Goal: Task Accomplishment & Management: Manage account settings

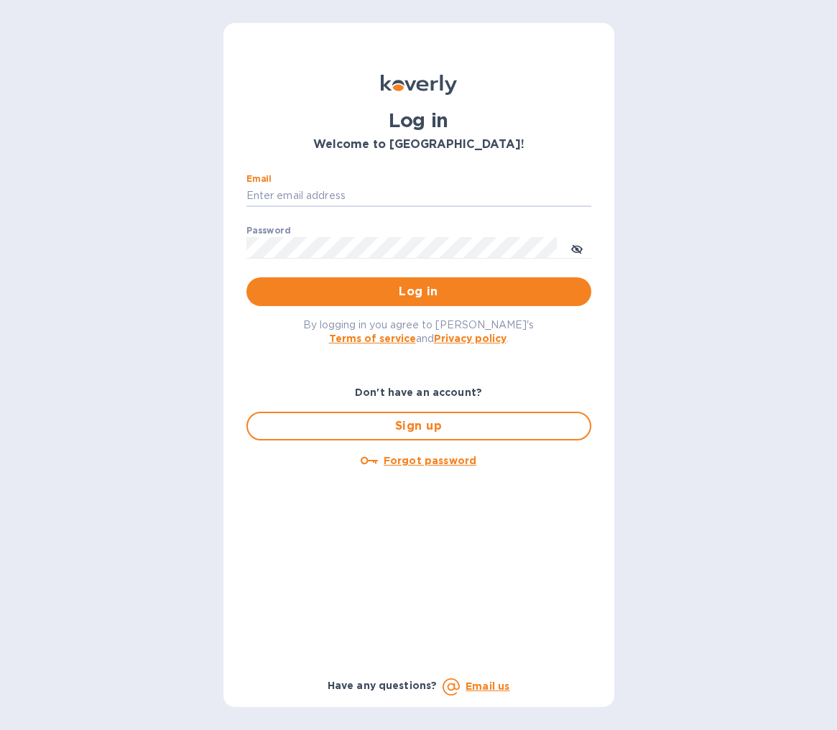
type input "brad@doddswineimports.com"
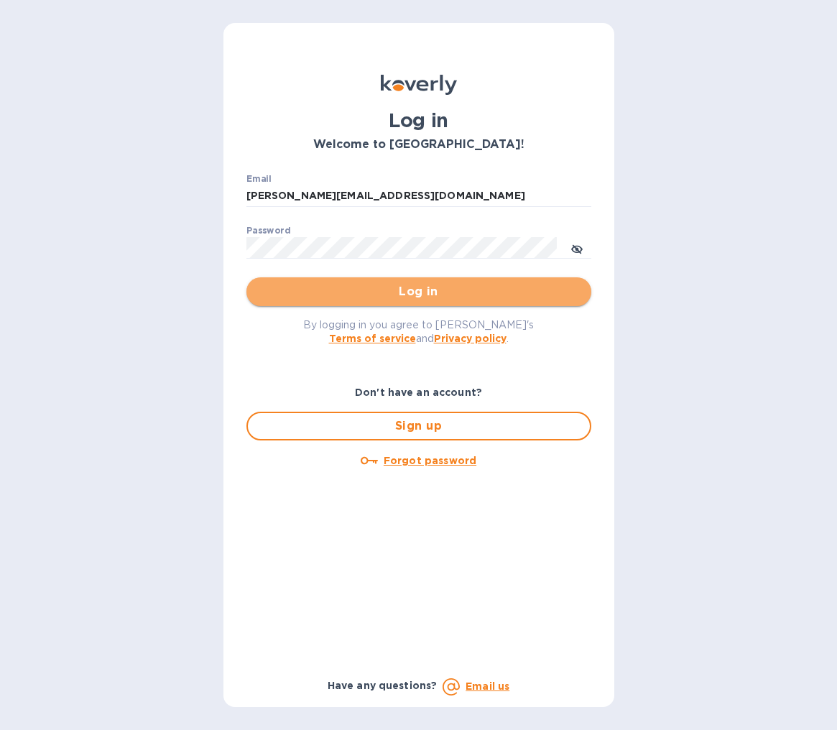
click at [422, 291] on span "Log in" at bounding box center [419, 291] width 322 height 17
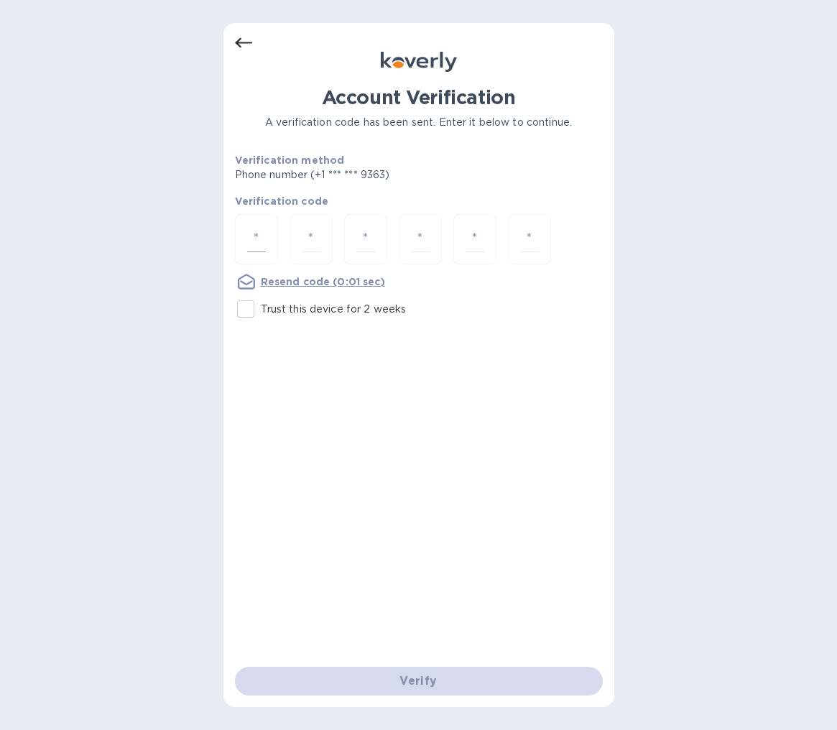
click at [268, 233] on div at bounding box center [256, 239] width 43 height 51
type input "2"
type input "8"
type input "0"
type input "1"
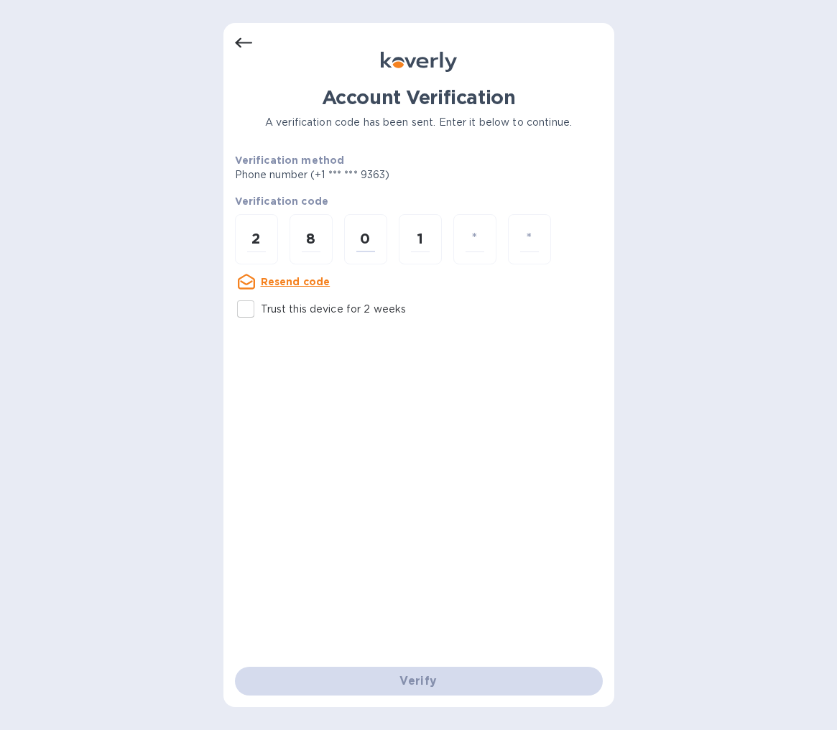
type input "5"
type input "7"
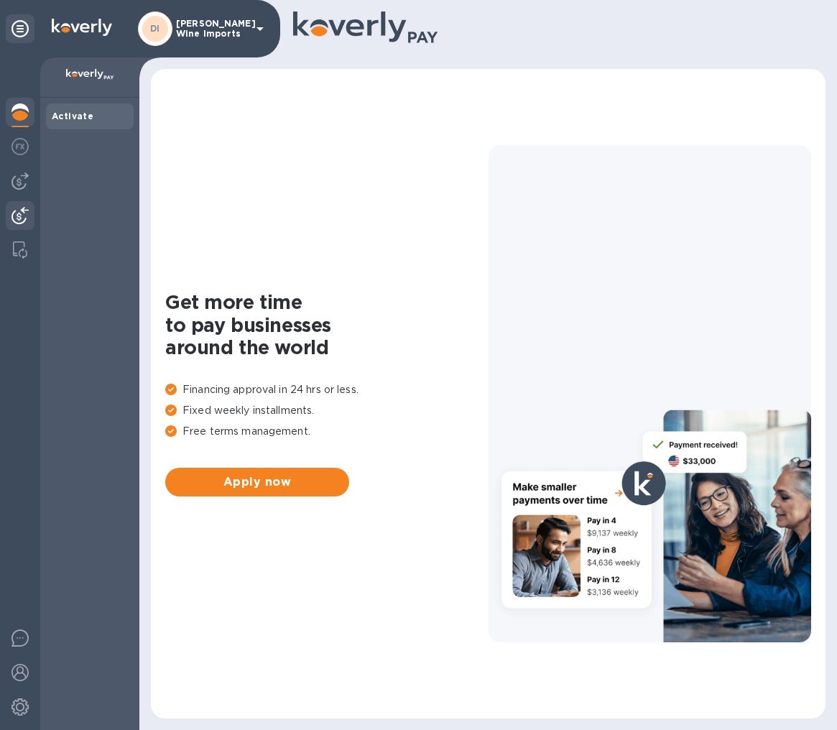
click at [19, 219] on img at bounding box center [19, 215] width 17 height 17
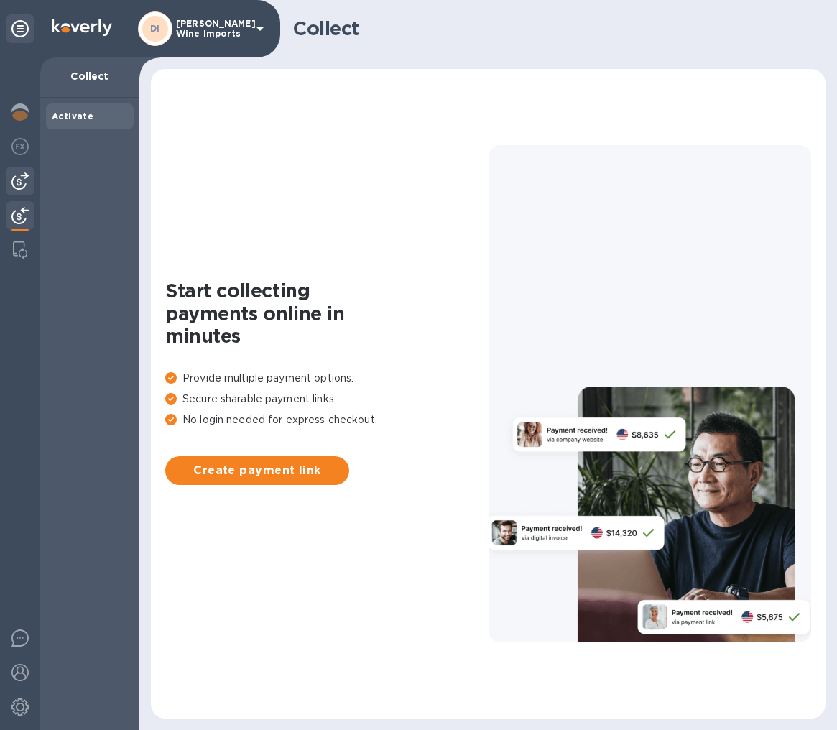
click at [18, 183] on img at bounding box center [19, 180] width 17 height 17
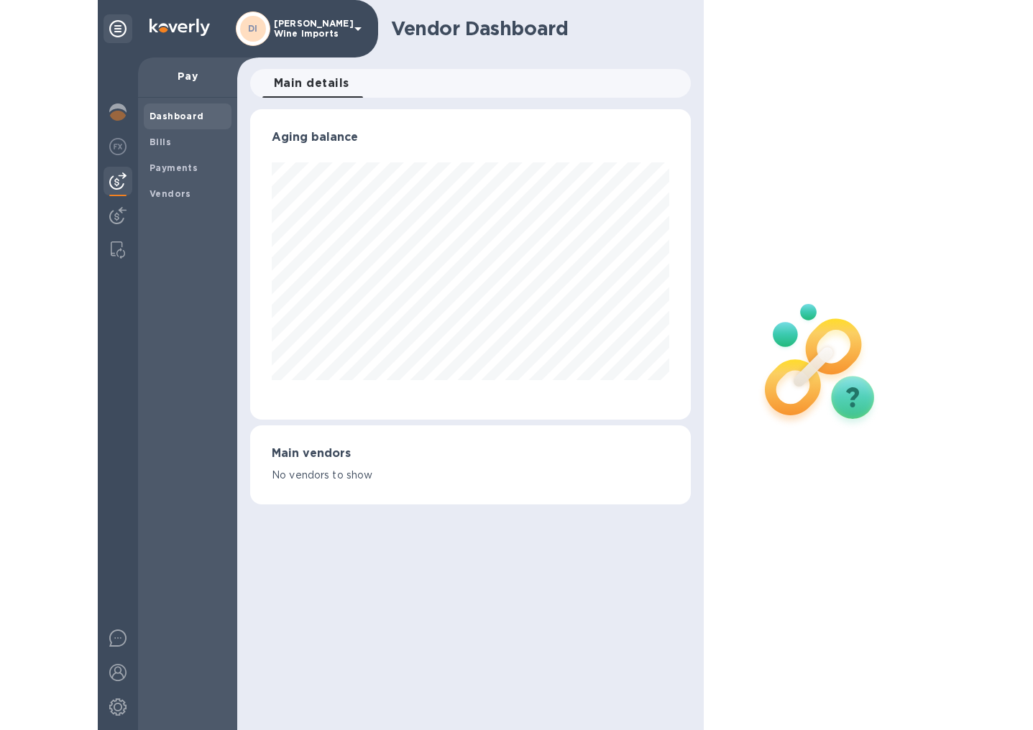
scroll to position [310, 440]
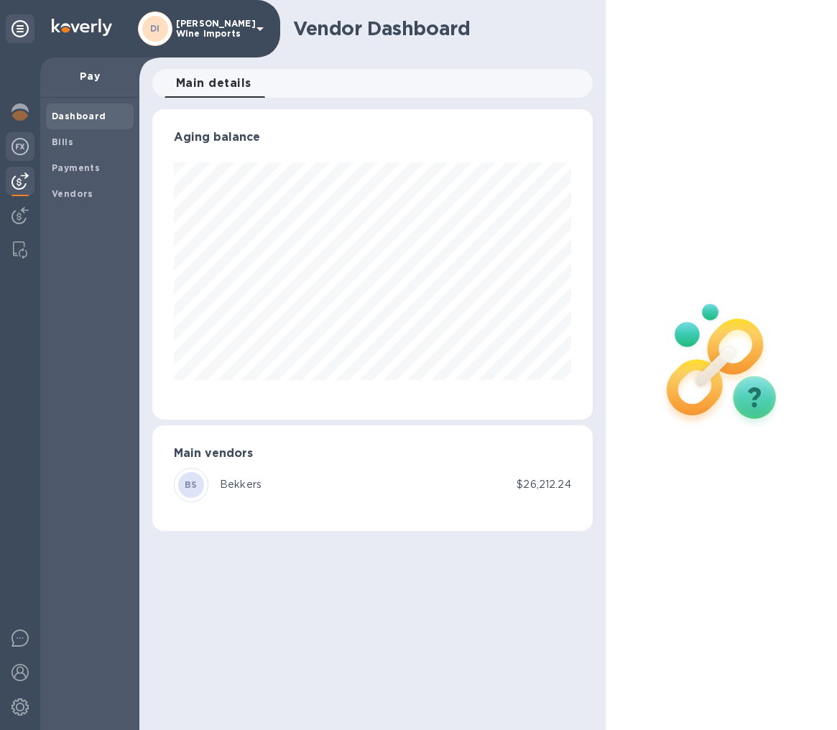
click at [17, 144] on img at bounding box center [19, 146] width 17 height 17
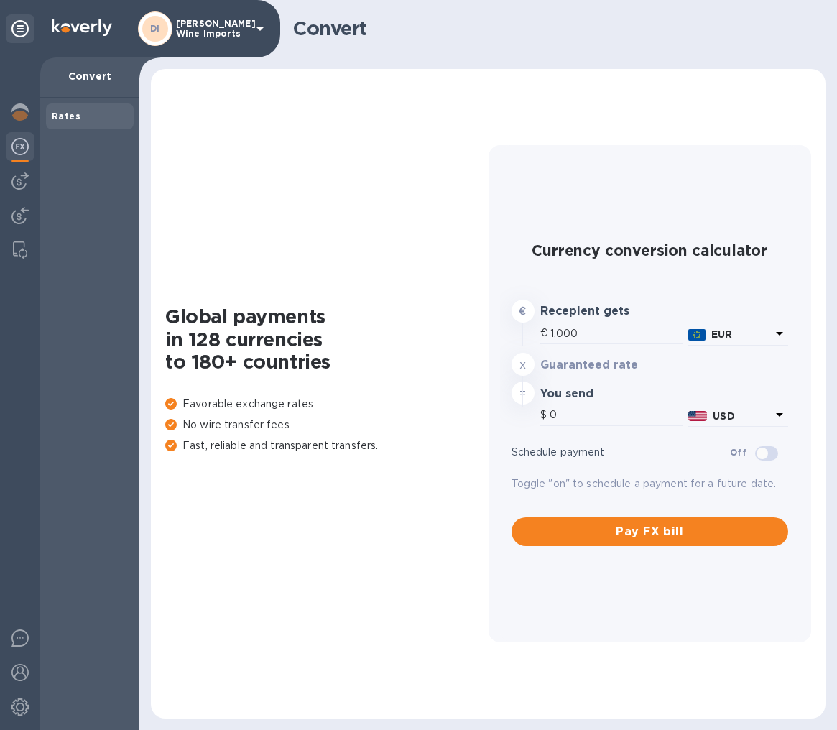
type input "1,182.01"
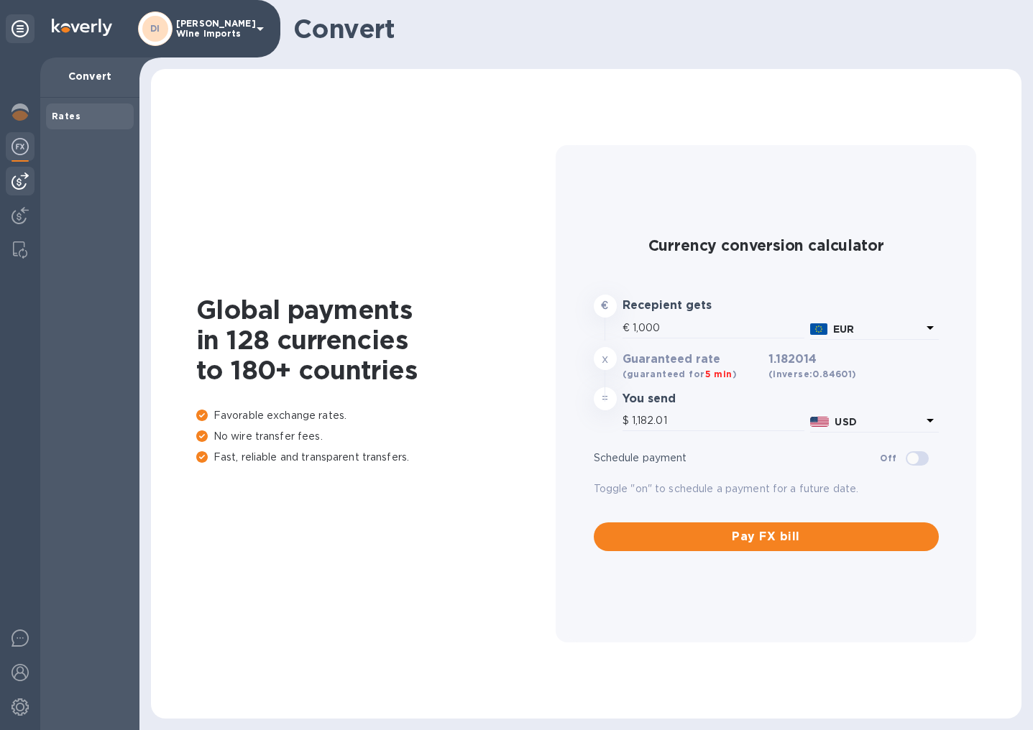
click at [19, 183] on img at bounding box center [19, 180] width 17 height 17
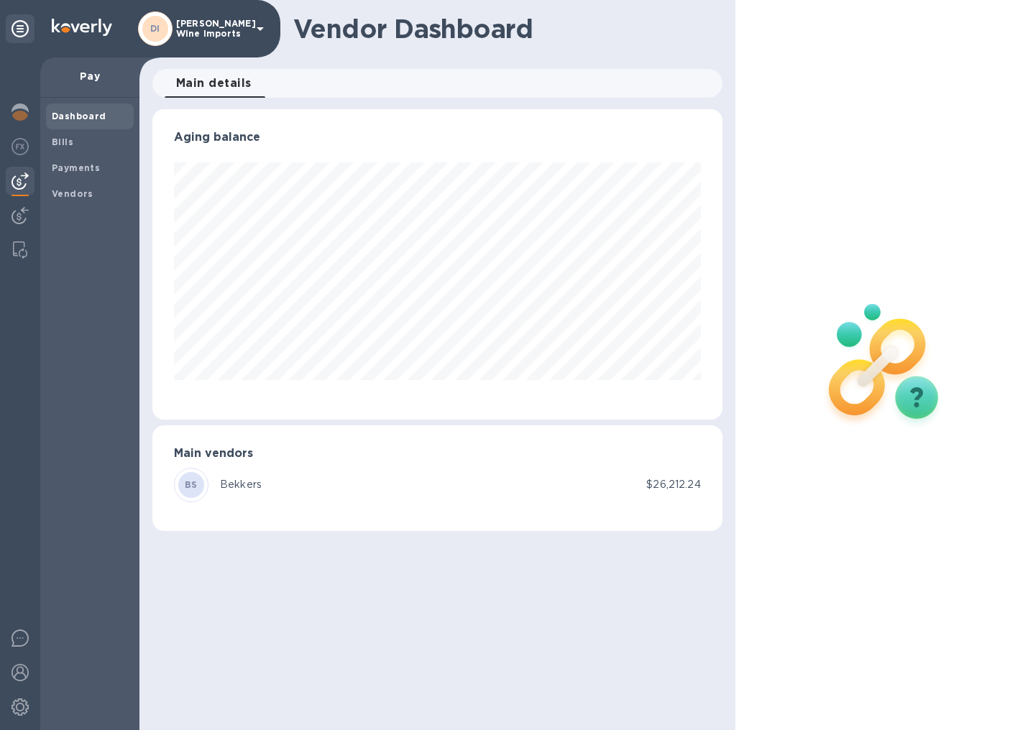
scroll to position [310, 569]
click at [61, 137] on b "Bills" at bounding box center [63, 142] width 22 height 11
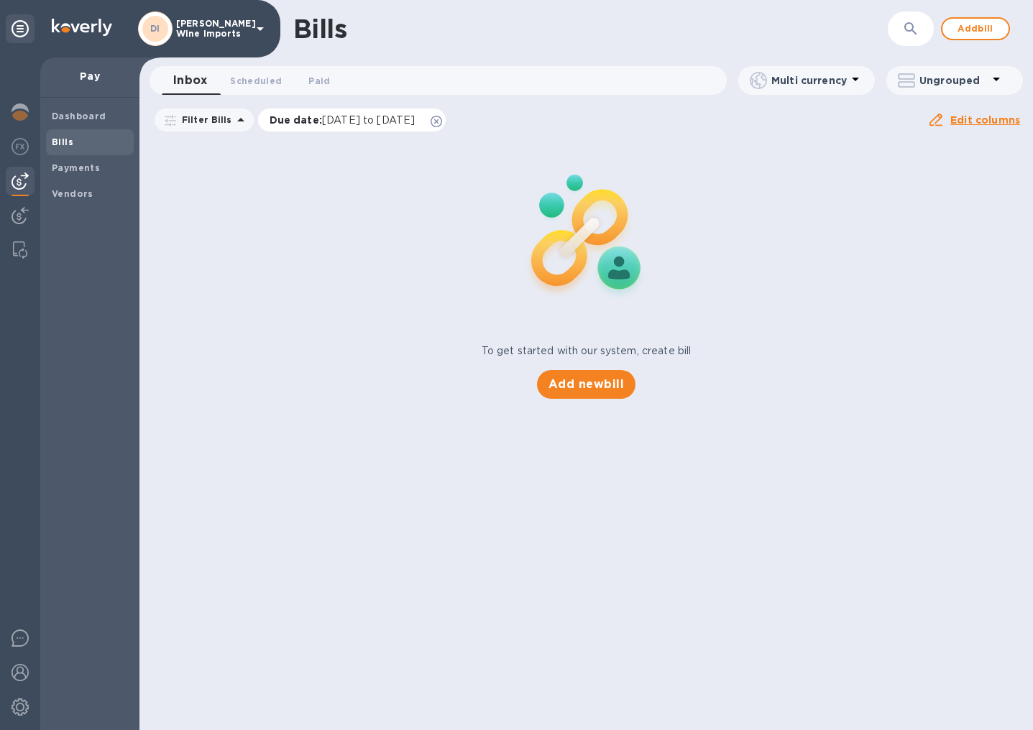
click at [367, 121] on span "[DATE] to [DATE]" at bounding box center [368, 119] width 93 height 11
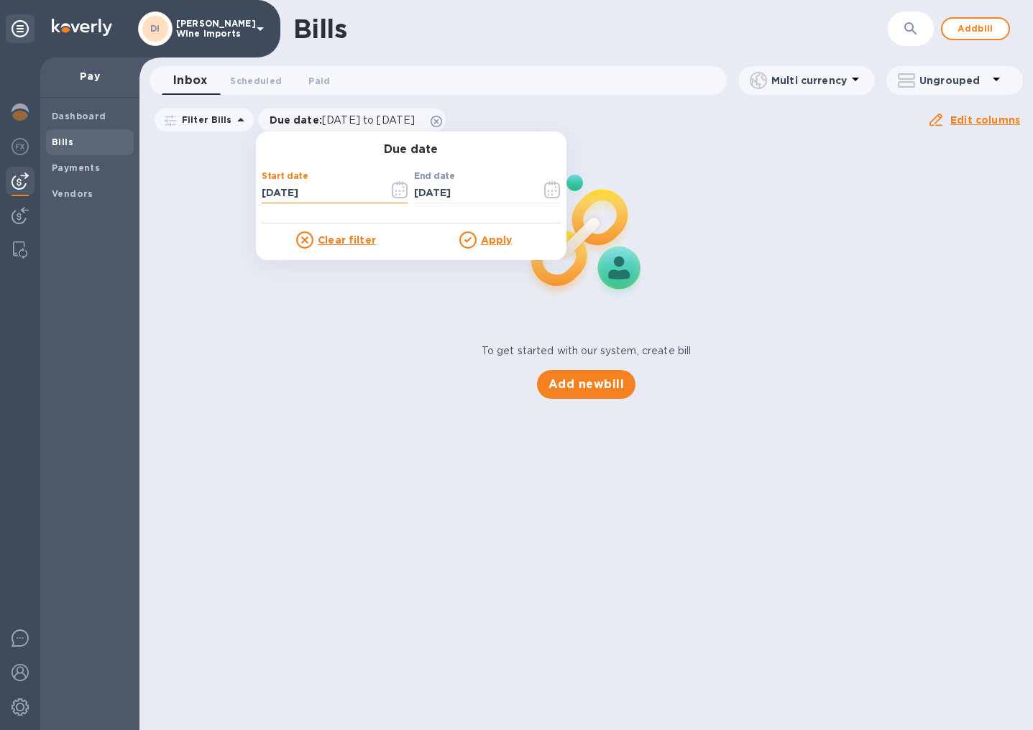
click at [321, 193] on input "[DATE]" at bounding box center [320, 194] width 116 height 22
type input "[DATE]"
click at [497, 236] on u "Apply" at bounding box center [497, 239] width 32 height 11
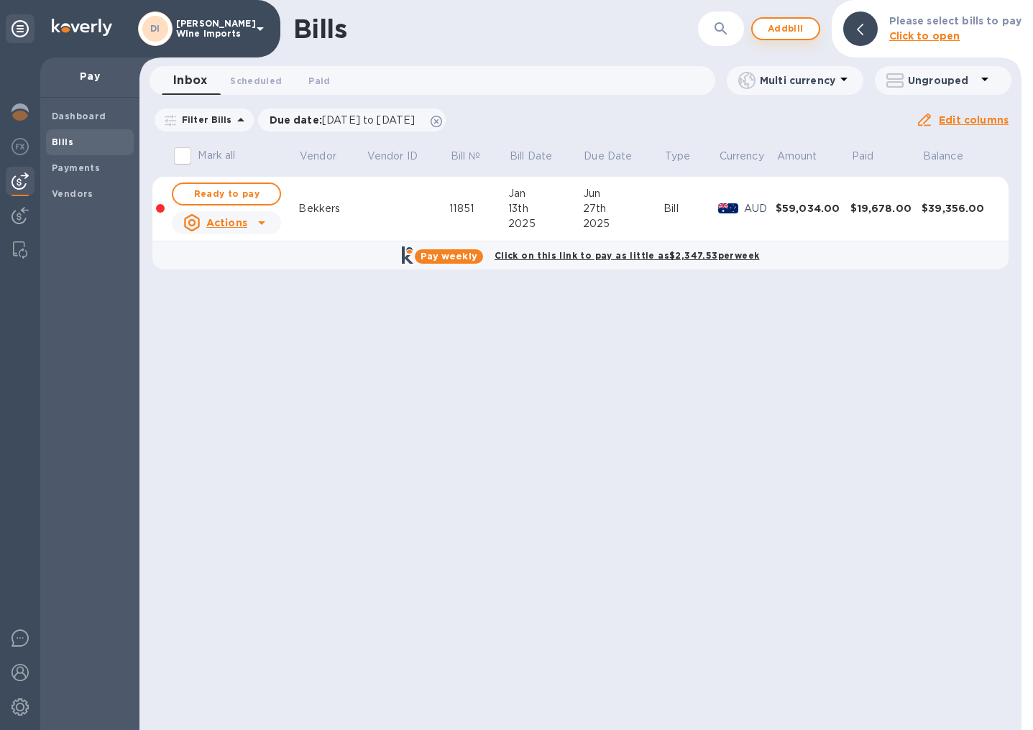
click at [793, 24] on span "Add bill" at bounding box center [785, 28] width 43 height 17
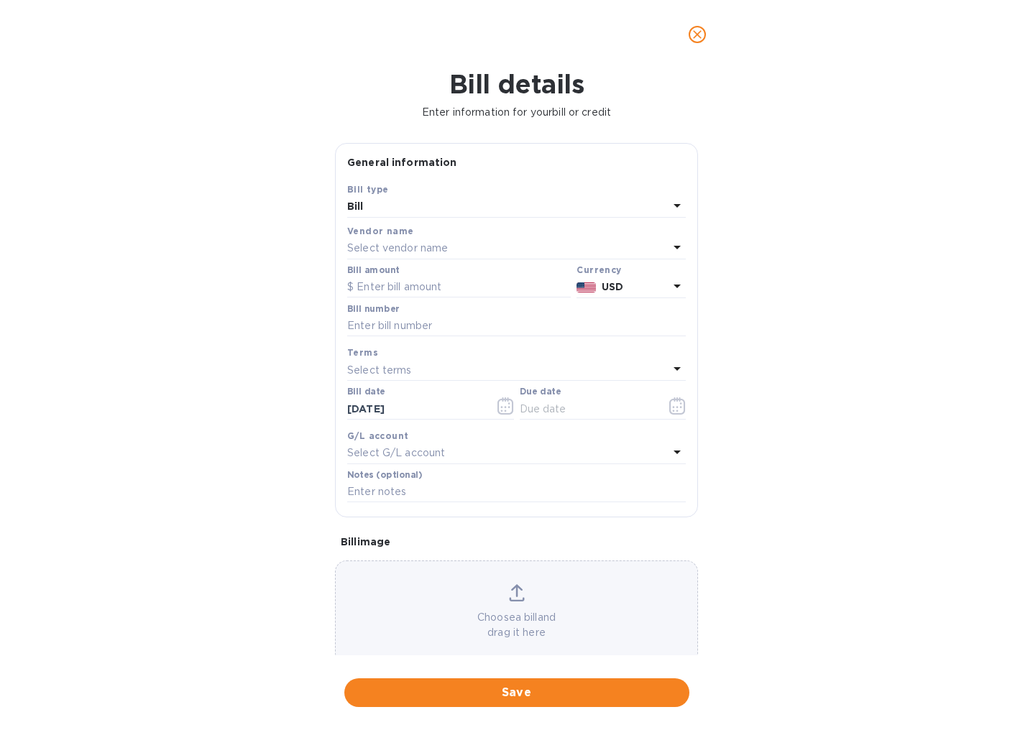
click at [464, 239] on div "Select vendor name" at bounding box center [507, 249] width 321 height 20
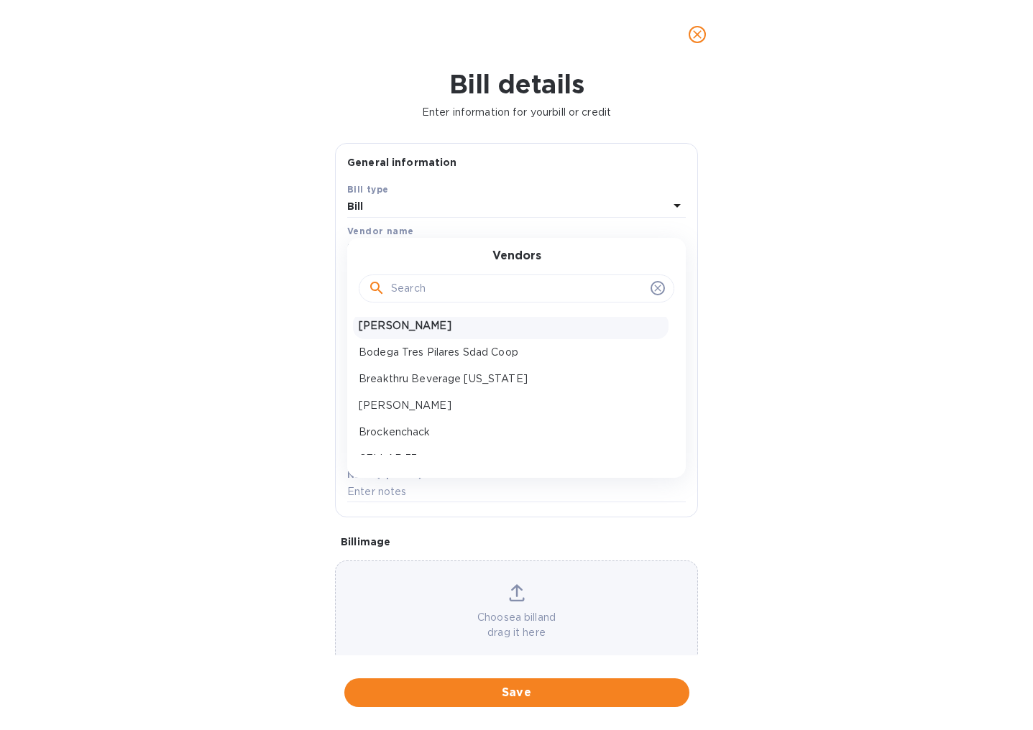
scroll to position [85, 0]
click at [420, 375] on p "Breakthru Beverage [US_STATE]" at bounding box center [511, 378] width 304 height 15
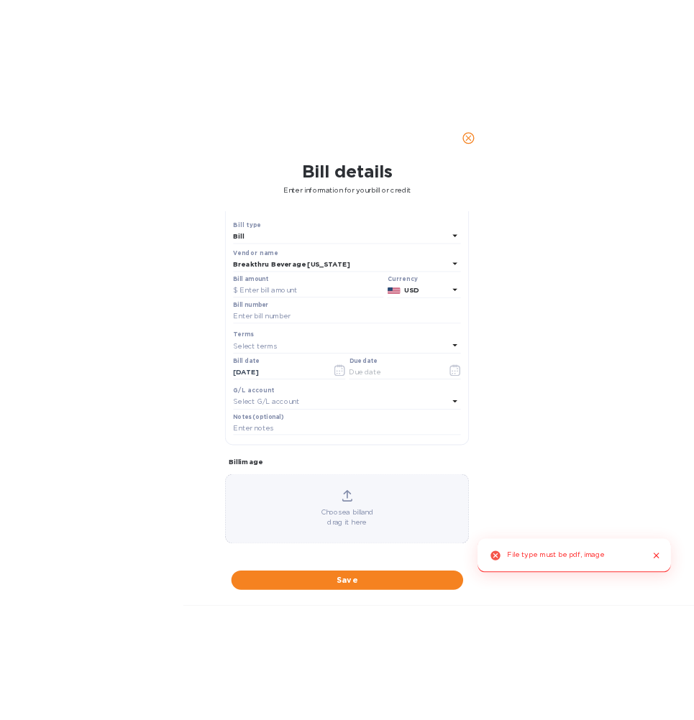
scroll to position [35, 0]
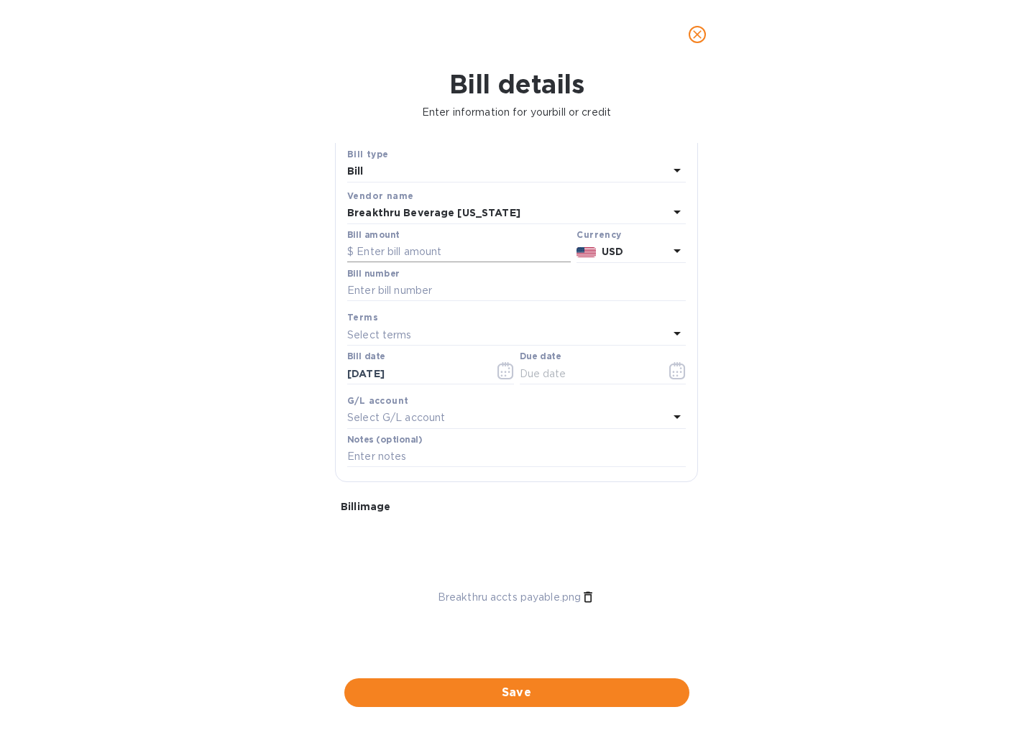
click at [461, 247] on input "text" at bounding box center [459, 252] width 224 height 22
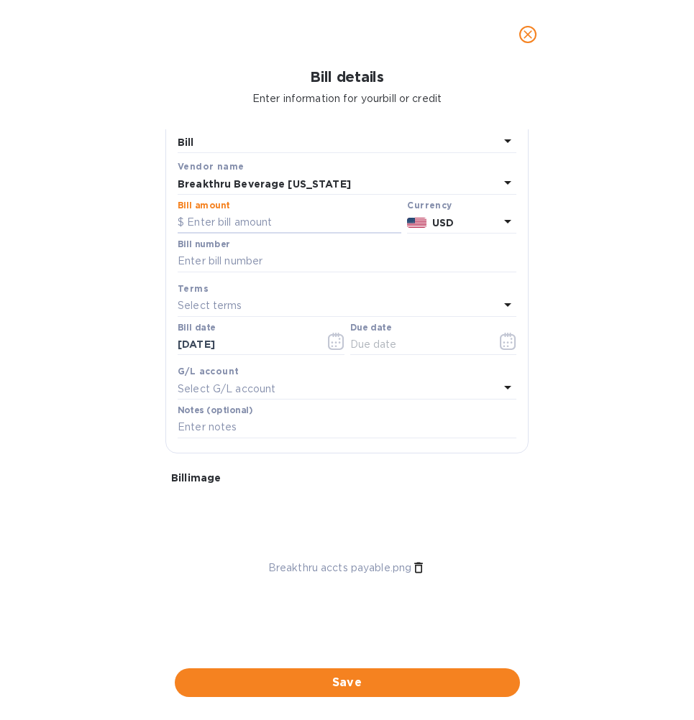
scroll to position [75, 0]
type input "149.50"
type input "past due invoices"
click at [251, 296] on div "Select terms" at bounding box center [338, 306] width 321 height 20
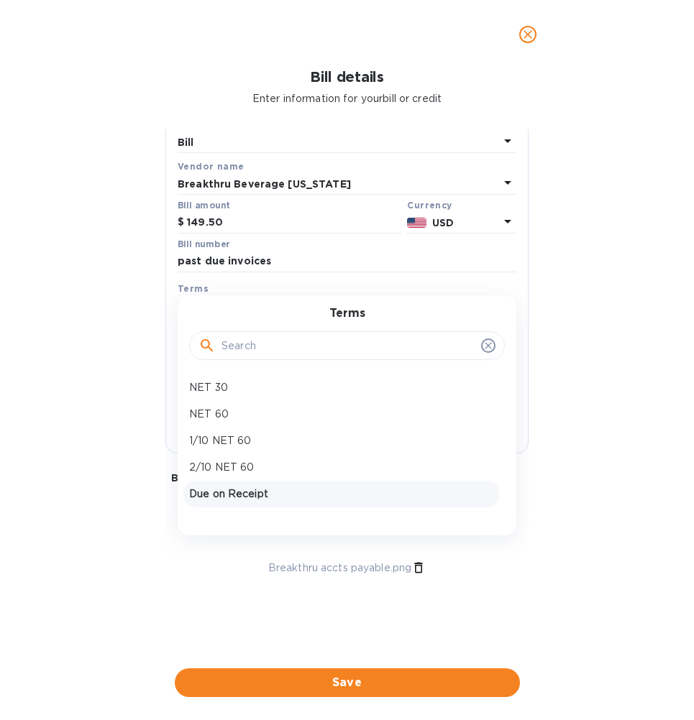
click at [242, 487] on p "Due on Receipt" at bounding box center [341, 494] width 304 height 15
type input "[DATE]"
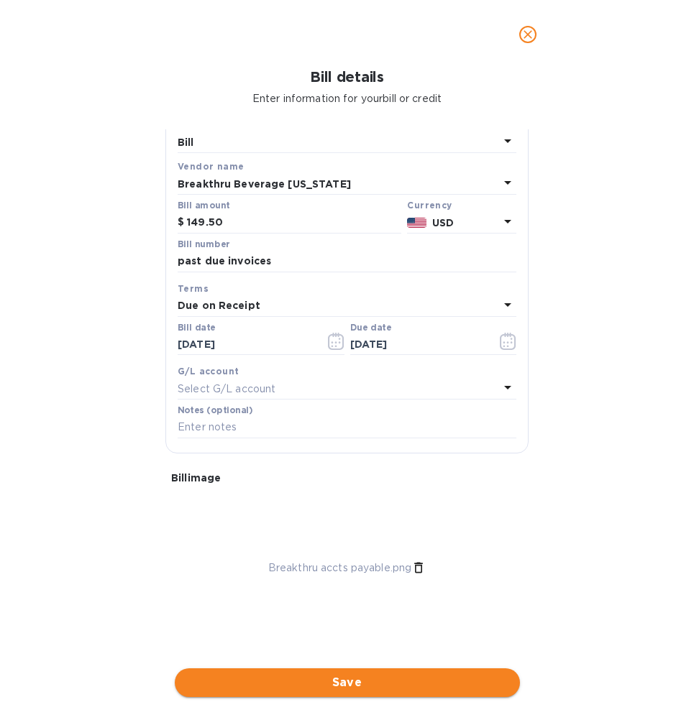
click at [350, 674] on span "Save" at bounding box center [347, 682] width 322 height 17
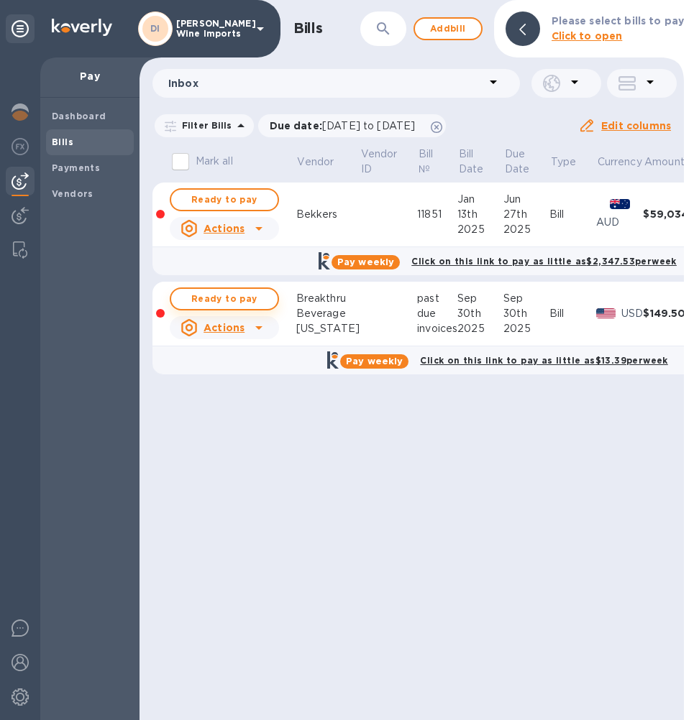
click at [217, 297] on span "Ready to pay" at bounding box center [224, 298] width 83 height 17
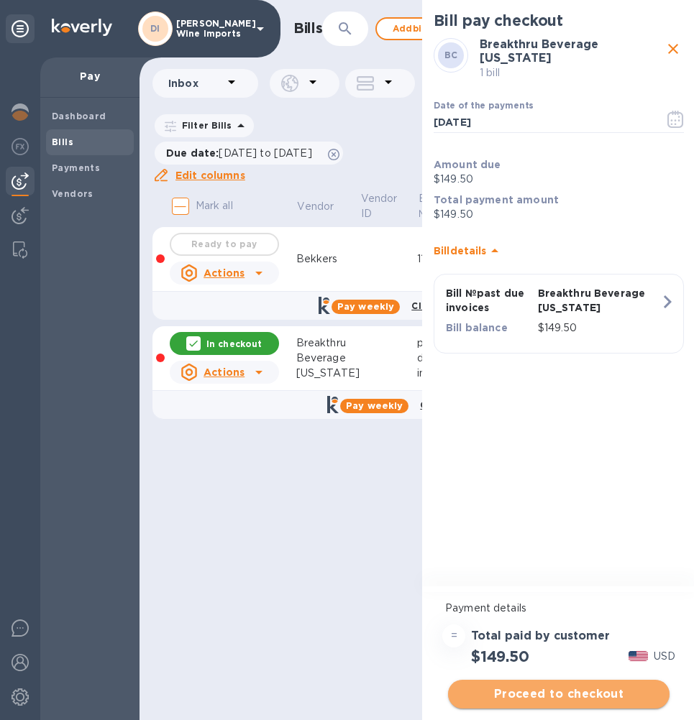
click at [579, 691] on span "Proceed to checkout" at bounding box center [558, 694] width 198 height 17
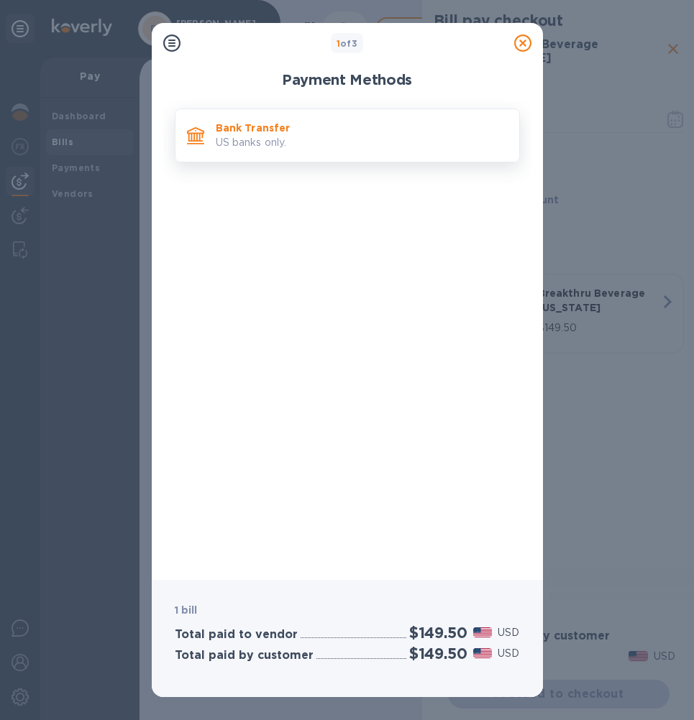
click at [254, 132] on p "Bank Transfer" at bounding box center [362, 128] width 292 height 14
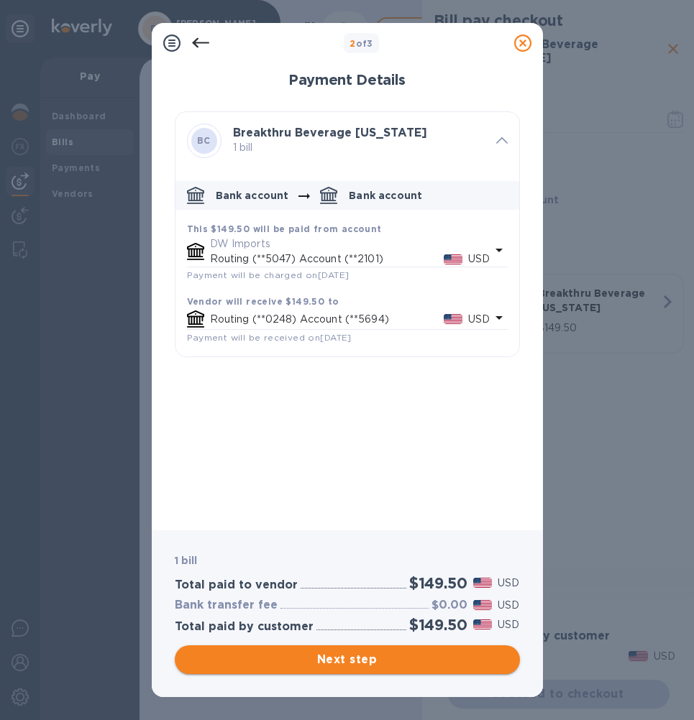
click at [346, 656] on span "Next step" at bounding box center [347, 659] width 322 height 17
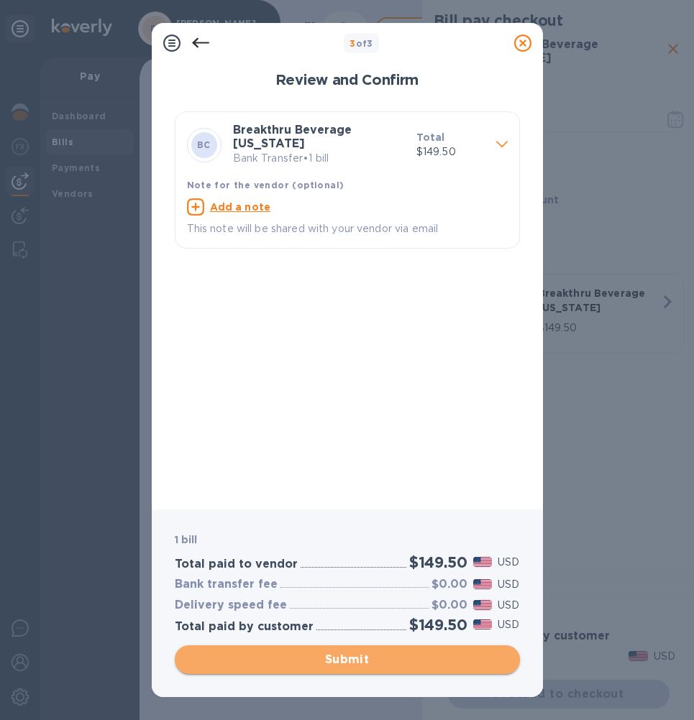
click at [349, 656] on span "Submit" at bounding box center [347, 659] width 322 height 17
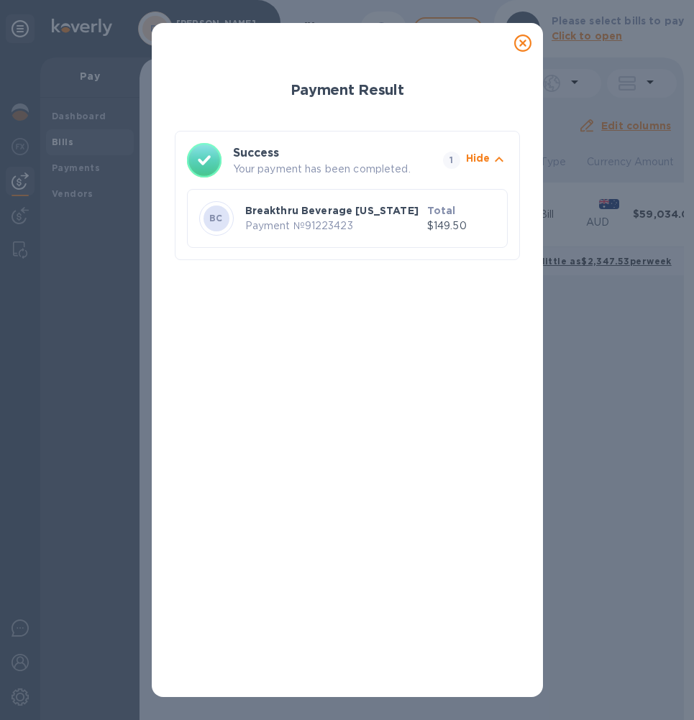
click at [523, 41] on icon at bounding box center [522, 42] width 17 height 17
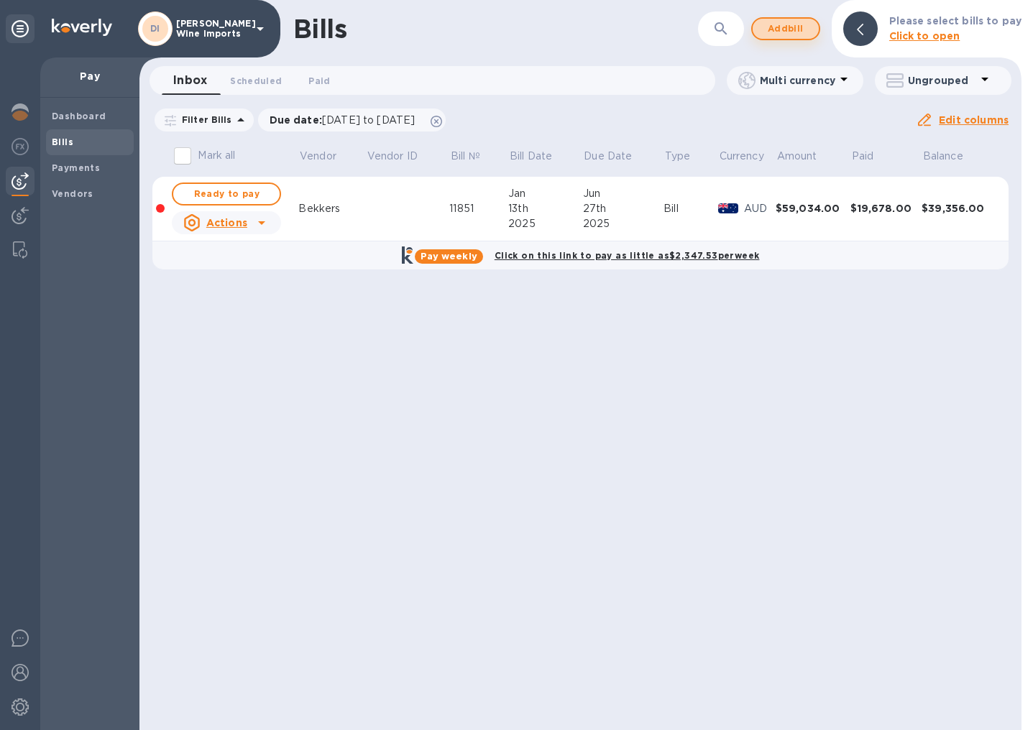
click at [786, 28] on span "Add bill" at bounding box center [785, 28] width 43 height 17
